Goal: Task Accomplishment & Management: Manage account settings

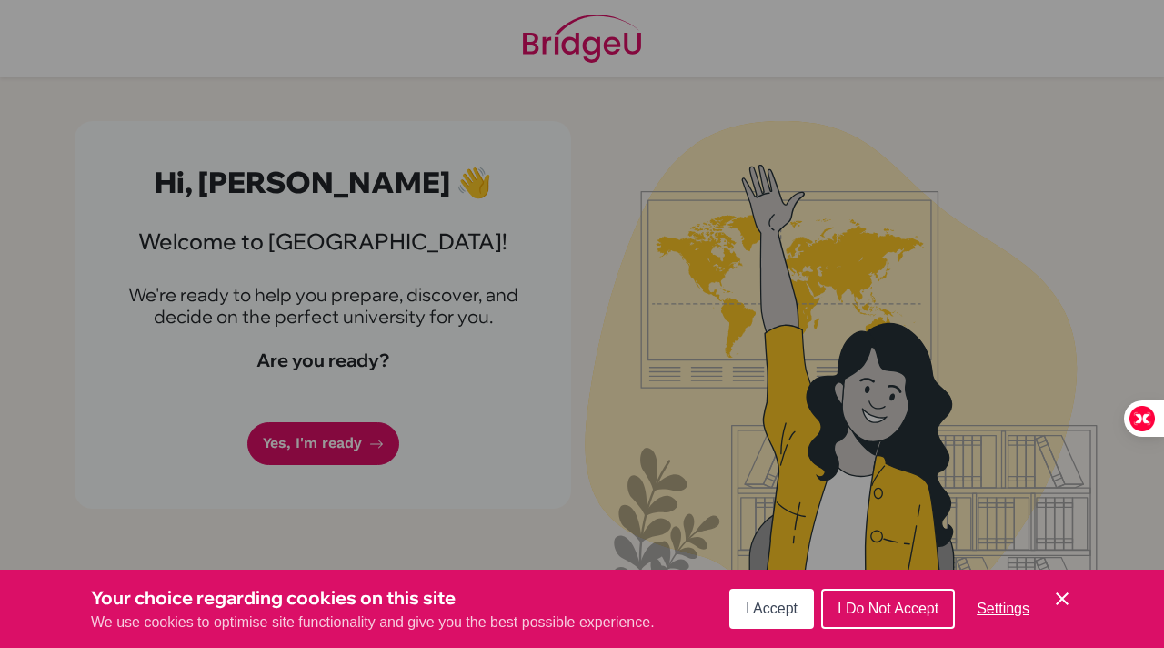
click at [761, 609] on span "I Accept" at bounding box center [772, 607] width 52 height 15
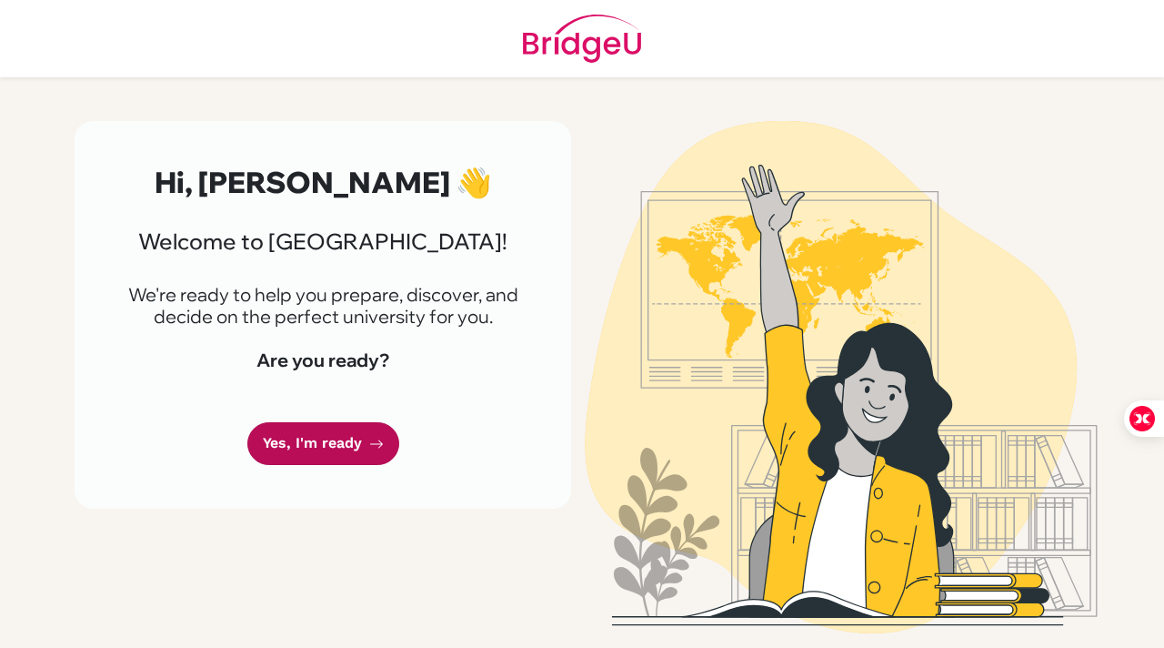
click at [331, 443] on link "Yes, I'm ready" at bounding box center [323, 443] width 152 height 43
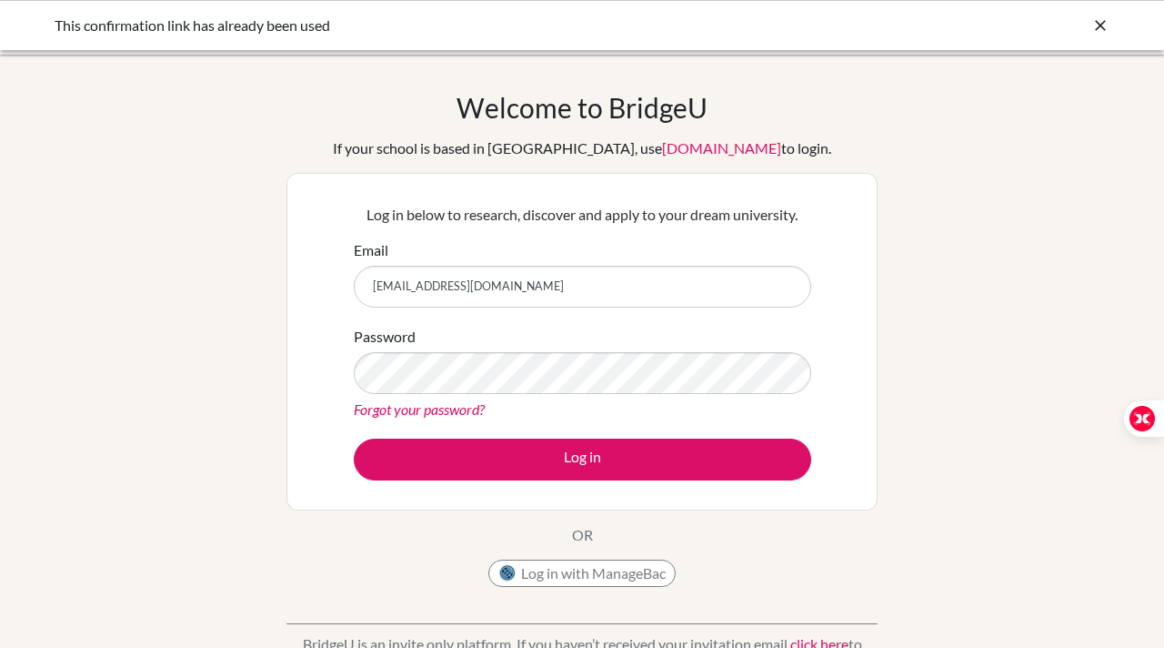
type input "[EMAIL_ADDRESS][DOMAIN_NAME]"
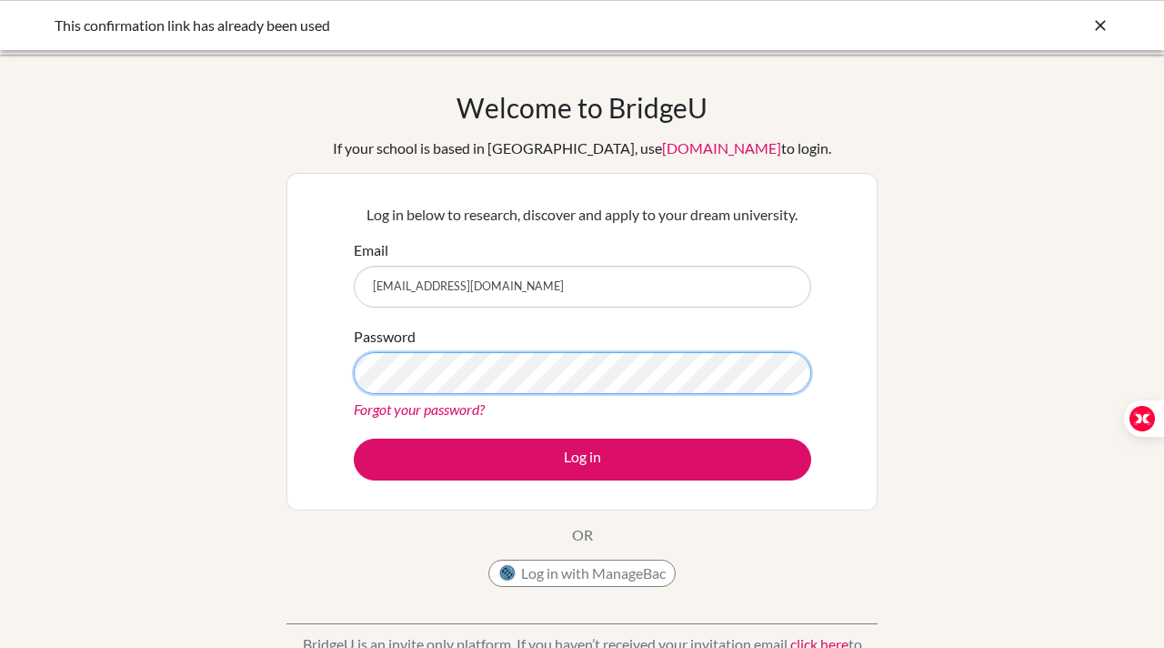
click at [354, 438] on button "Log in" at bounding box center [583, 459] width 458 height 42
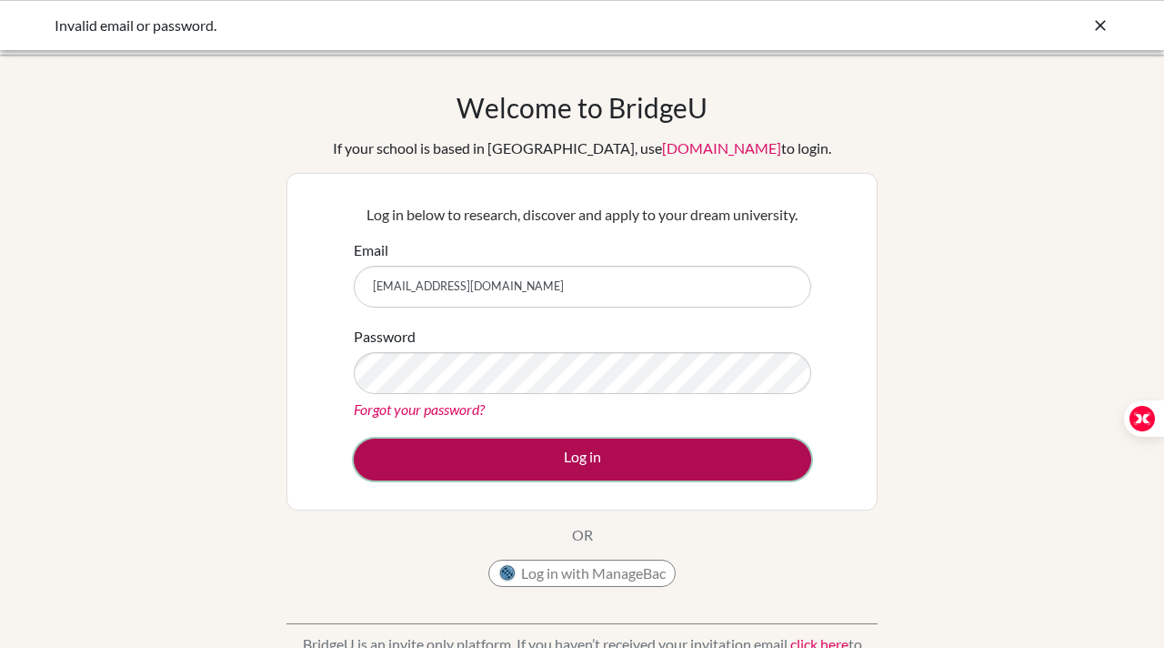
click at [673, 470] on button "Log in" at bounding box center [583, 459] width 458 height 42
